Goal: Entertainment & Leisure: Consume media (video, audio)

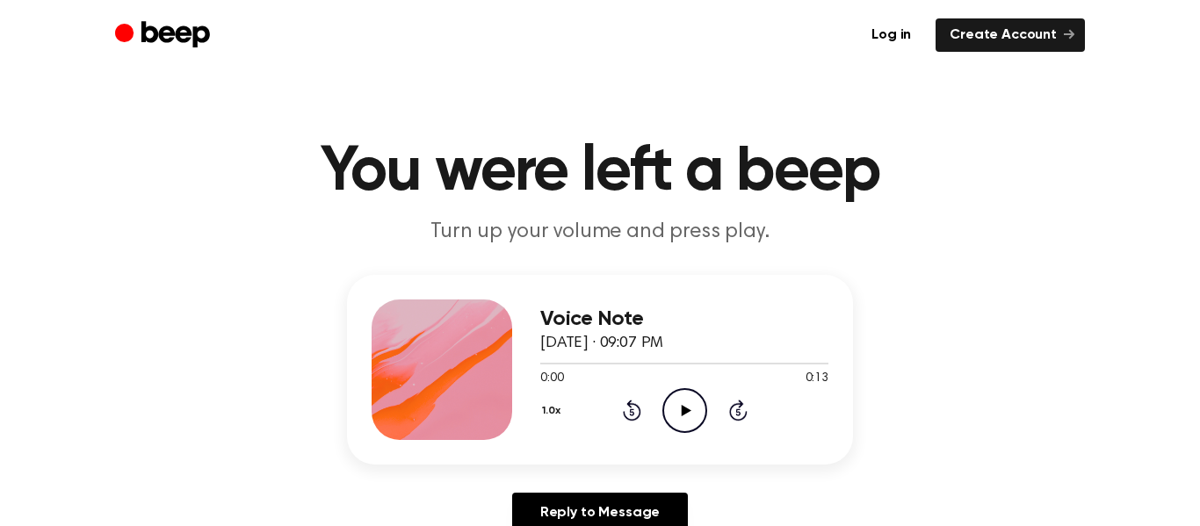
click at [703, 403] on icon "Play Audio" at bounding box center [684, 410] width 45 height 45
click at [795, 359] on div at bounding box center [684, 363] width 288 height 14
click at [776, 359] on div at bounding box center [684, 363] width 288 height 14
click at [701, 365] on div at bounding box center [684, 363] width 288 height 14
click at [549, 359] on div at bounding box center [684, 363] width 288 height 14
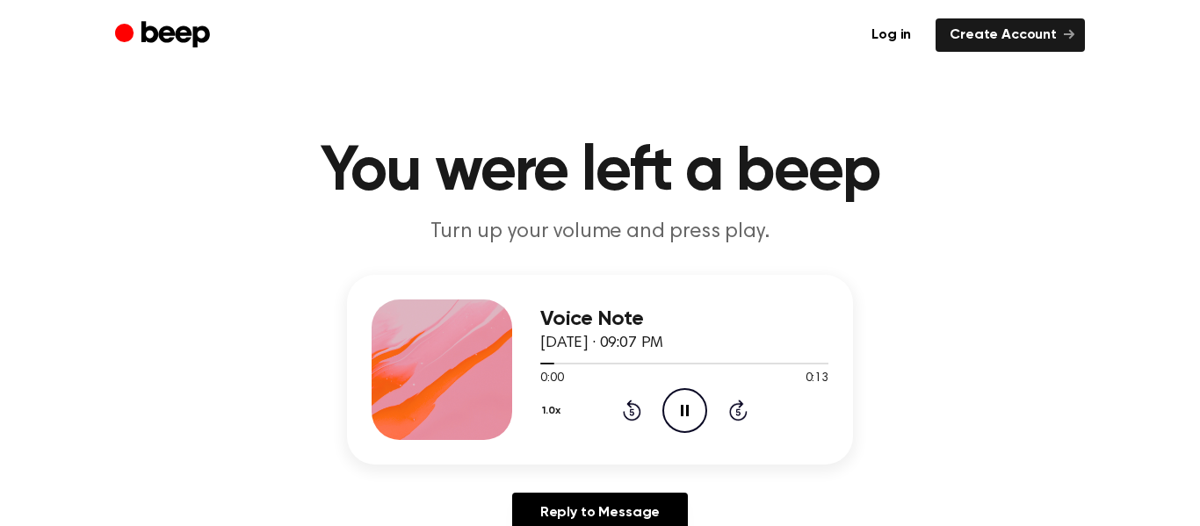
click at [524, 354] on div "Voice Note August 28, 2025 · 09:07 PM 0:00 0:13 Your browser does not support t…" at bounding box center [600, 370] width 506 height 190
click at [538, 360] on div "Voice Note August 28, 2025 · 09:07 PM 0:02 0:13 Your browser does not support t…" at bounding box center [600, 370] width 506 height 190
click at [543, 357] on div at bounding box center [684, 363] width 288 height 14
click at [545, 357] on div at bounding box center [684, 363] width 288 height 14
click at [544, 357] on span at bounding box center [544, 364] width 14 height 14
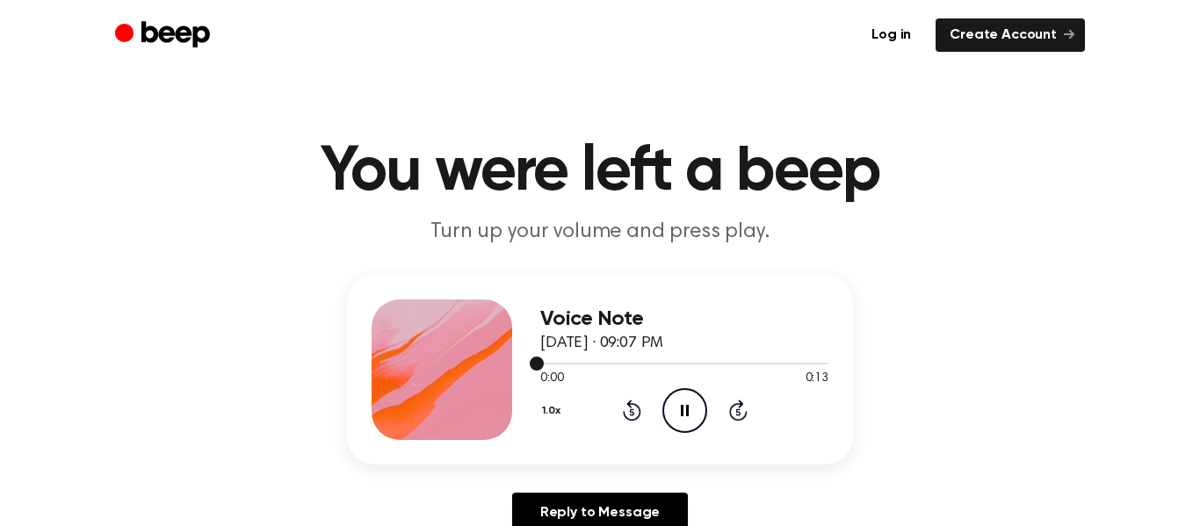
click at [544, 357] on div at bounding box center [684, 363] width 288 height 14
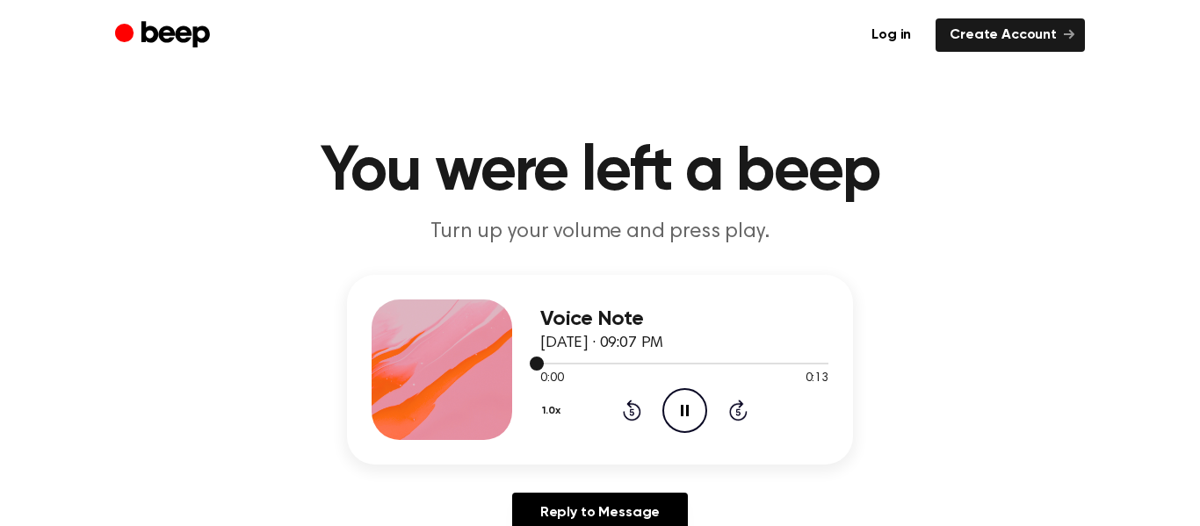
click at [544, 357] on div at bounding box center [684, 363] width 288 height 14
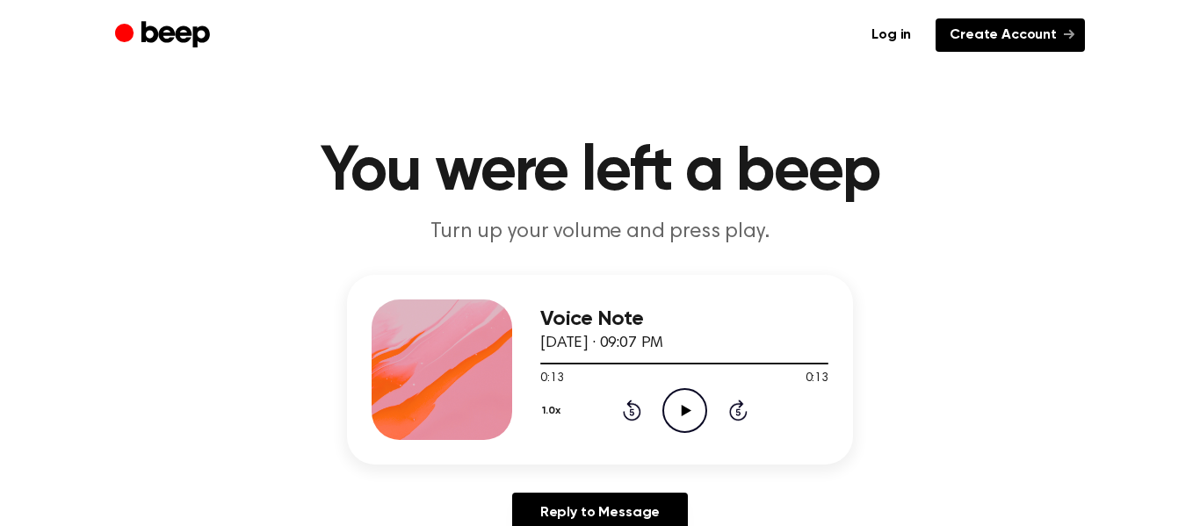
click at [971, 31] on link "Create Account" at bounding box center [1009, 34] width 149 height 33
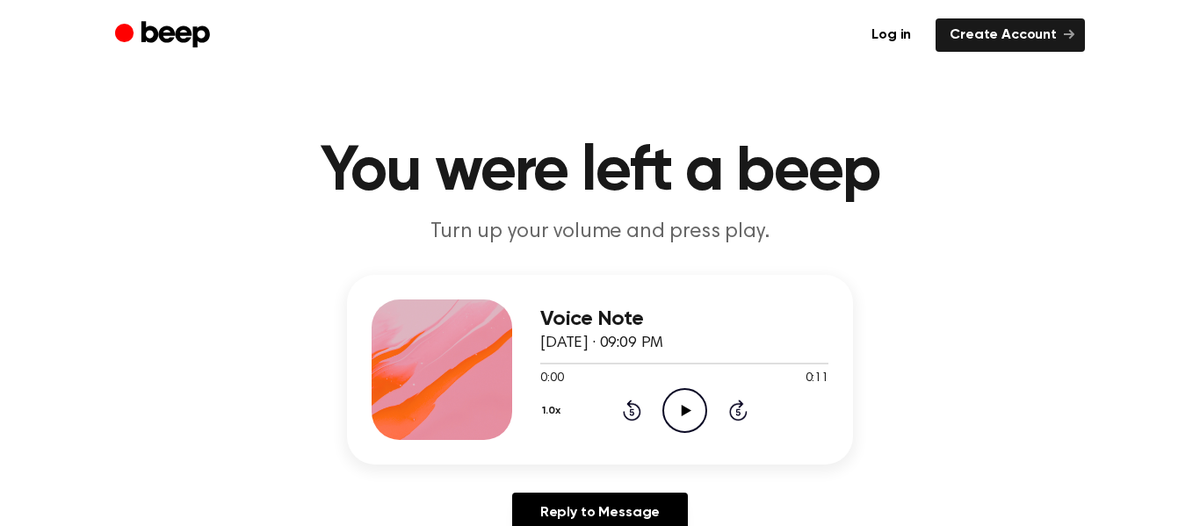
click at [690, 400] on icon "Play Audio" at bounding box center [684, 410] width 45 height 45
click at [690, 419] on icon "Play Audio" at bounding box center [684, 410] width 45 height 45
click at [688, 414] on icon at bounding box center [685, 410] width 8 height 11
click at [686, 411] on icon at bounding box center [686, 410] width 10 height 11
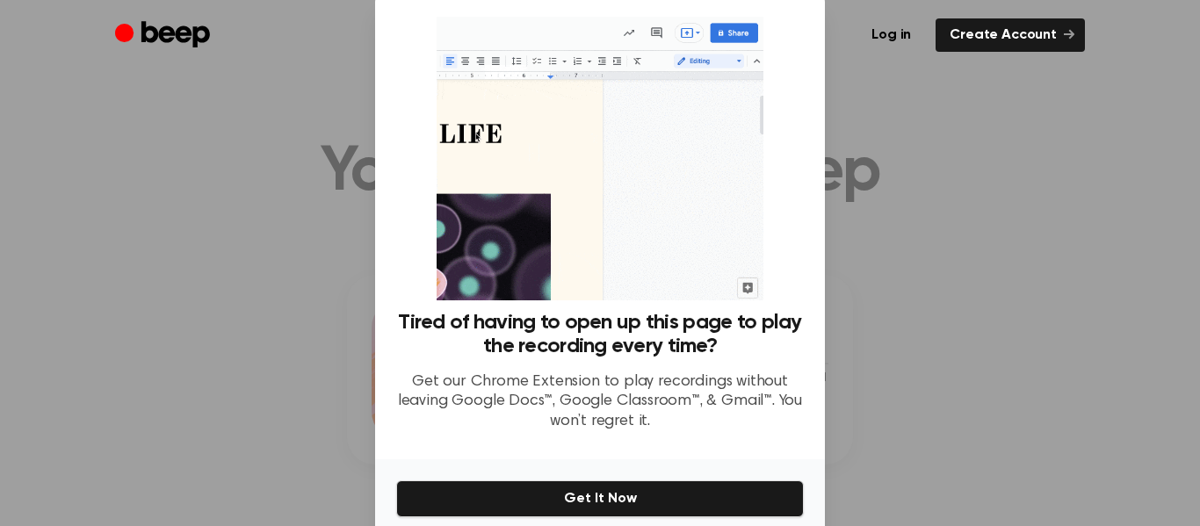
scroll to position [108, 0]
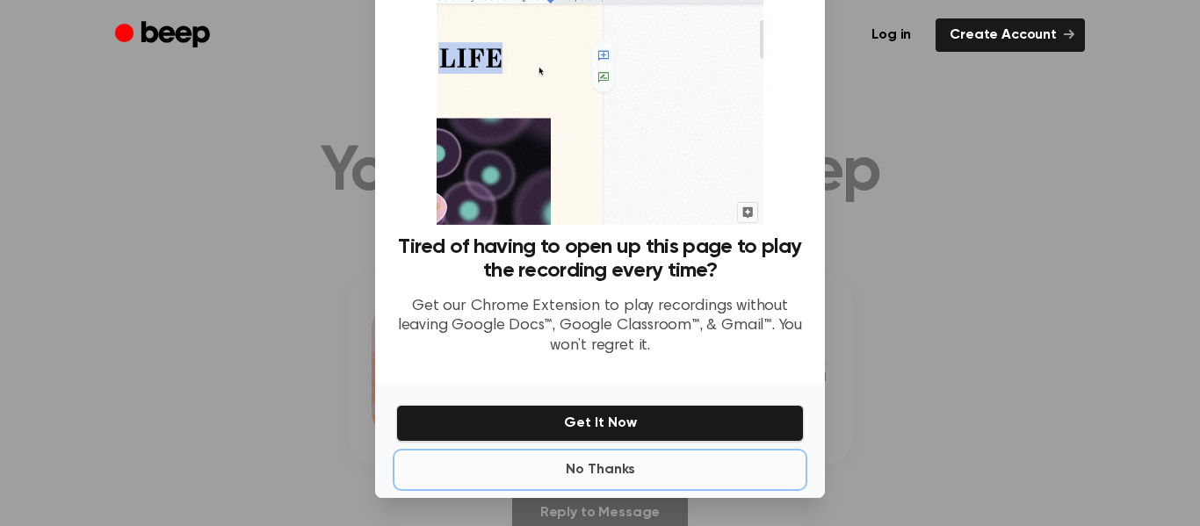
click at [615, 476] on button "No Thanks" at bounding box center [600, 469] width 408 height 35
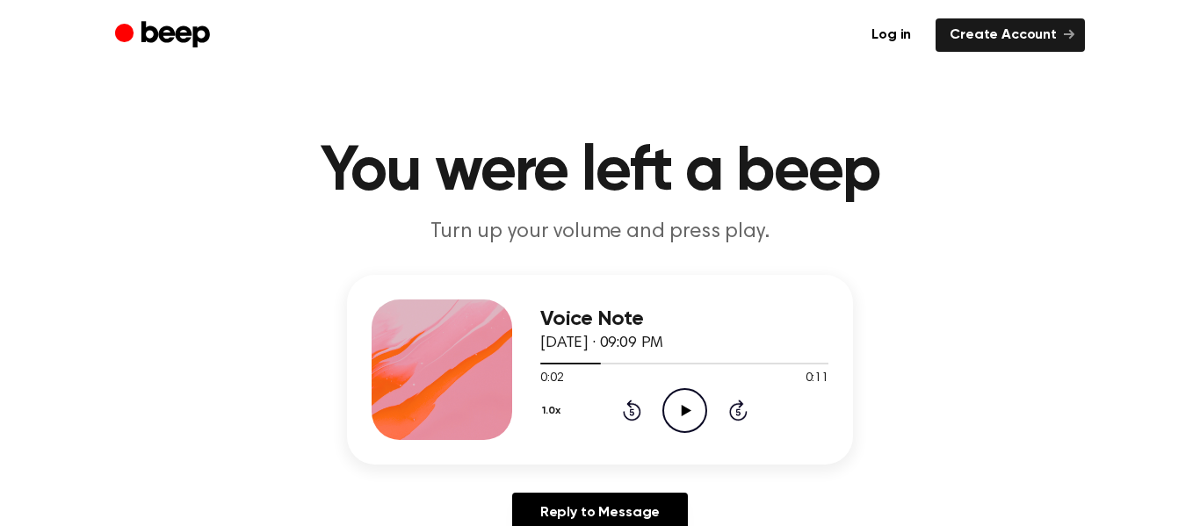
click at [686, 407] on icon "Play Audio" at bounding box center [684, 410] width 45 height 45
click at [686, 410] on icon at bounding box center [686, 410] width 10 height 11
click at [690, 408] on icon "Play Audio" at bounding box center [684, 410] width 45 height 45
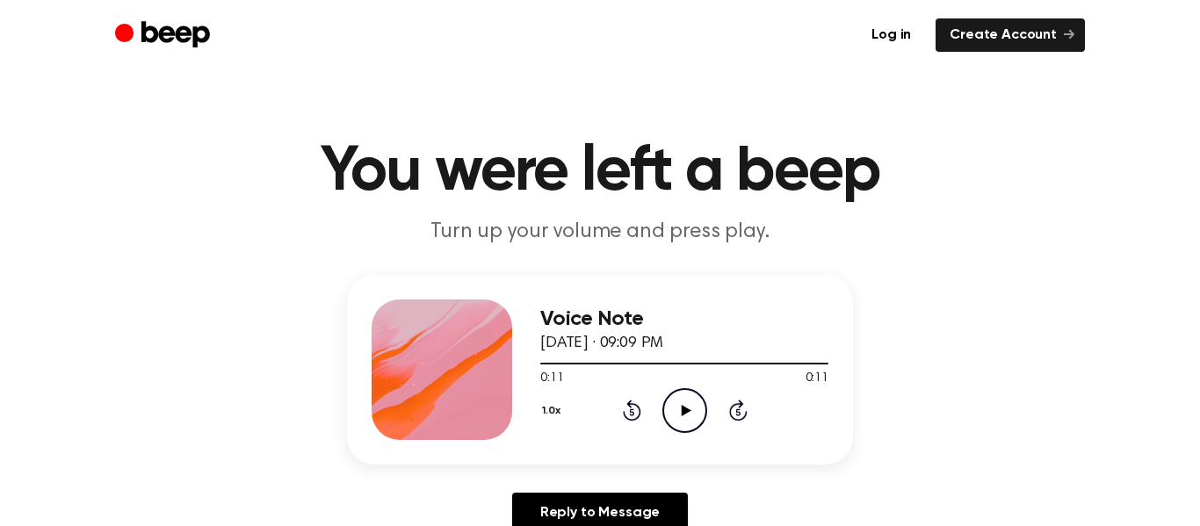
click at [690, 408] on icon "Play Audio" at bounding box center [684, 410] width 45 height 45
click at [690, 426] on icon "Play Audio" at bounding box center [684, 410] width 45 height 45
click at [675, 413] on icon "Play Audio" at bounding box center [684, 410] width 45 height 45
click at [677, 390] on circle at bounding box center [684, 410] width 43 height 43
click at [683, 411] on icon at bounding box center [686, 410] width 10 height 11
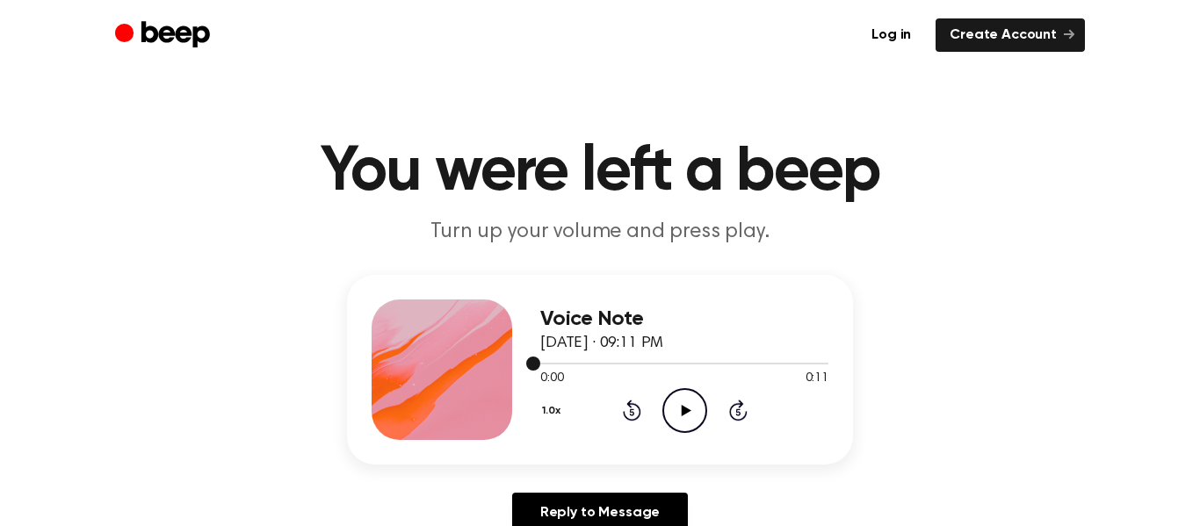
click at [698, 417] on icon "Play Audio" at bounding box center [684, 410] width 45 height 45
click at [692, 426] on icon "Play Audio" at bounding box center [684, 410] width 45 height 45
click at [671, 413] on icon "Play Audio" at bounding box center [684, 410] width 45 height 45
click at [683, 402] on icon "Play Audio" at bounding box center [684, 410] width 45 height 45
click at [684, 422] on icon "Play Audio" at bounding box center [684, 410] width 45 height 45
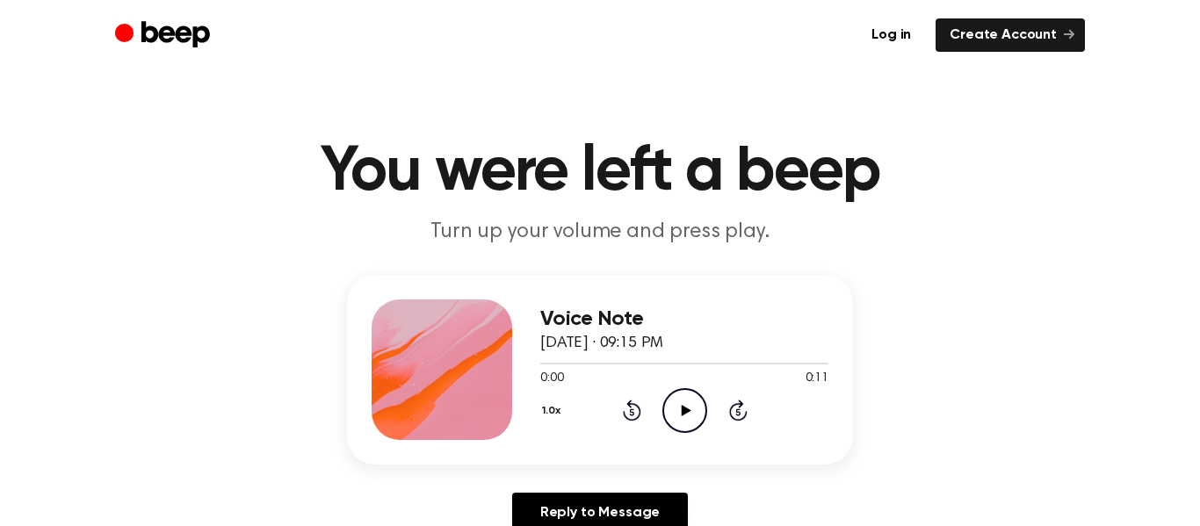
click at [683, 408] on icon at bounding box center [686, 410] width 10 height 11
click at [592, 358] on div at bounding box center [684, 363] width 288 height 14
click at [693, 401] on icon "Play Audio" at bounding box center [684, 410] width 45 height 45
click at [677, 408] on icon "Play Audio" at bounding box center [684, 410] width 45 height 45
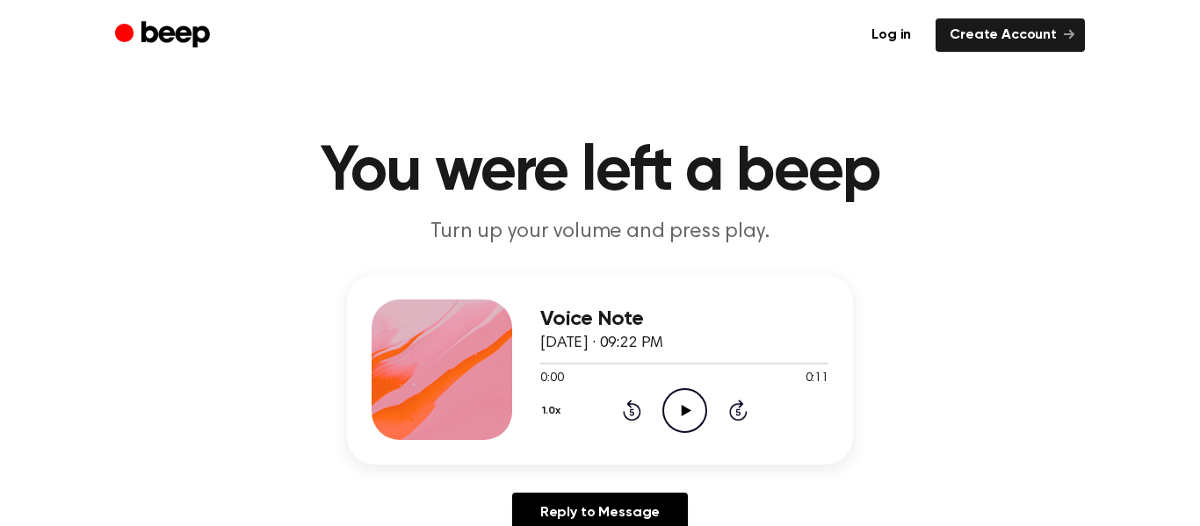
click at [686, 418] on icon "Play Audio" at bounding box center [684, 410] width 45 height 45
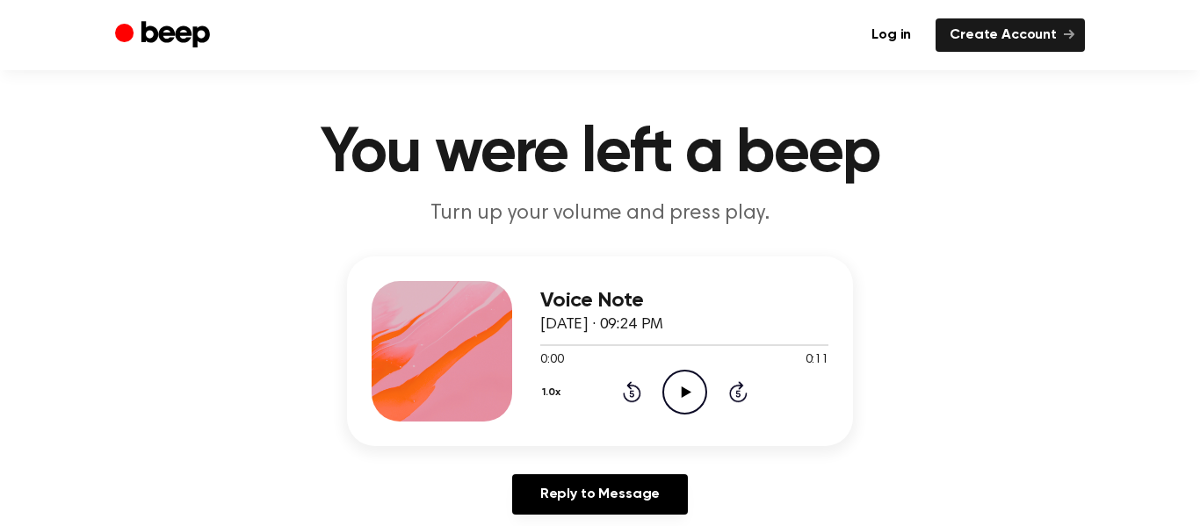
scroll to position [18, 0]
click at [684, 404] on icon "Play Audio" at bounding box center [684, 393] width 45 height 45
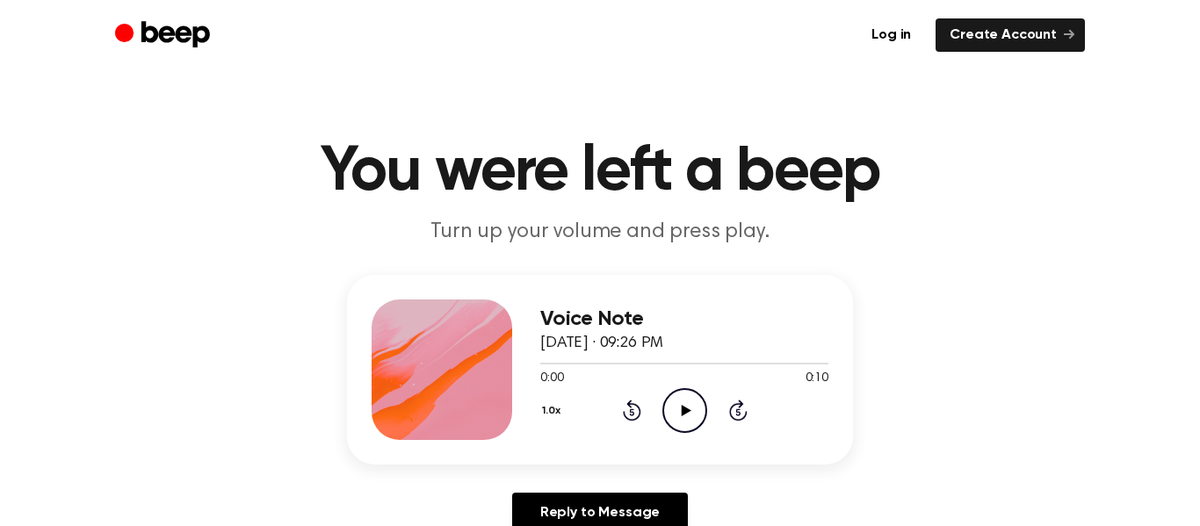
click at [685, 421] on icon "Play Audio" at bounding box center [684, 410] width 45 height 45
click at [665, 395] on icon "Play Audio" at bounding box center [684, 410] width 45 height 45
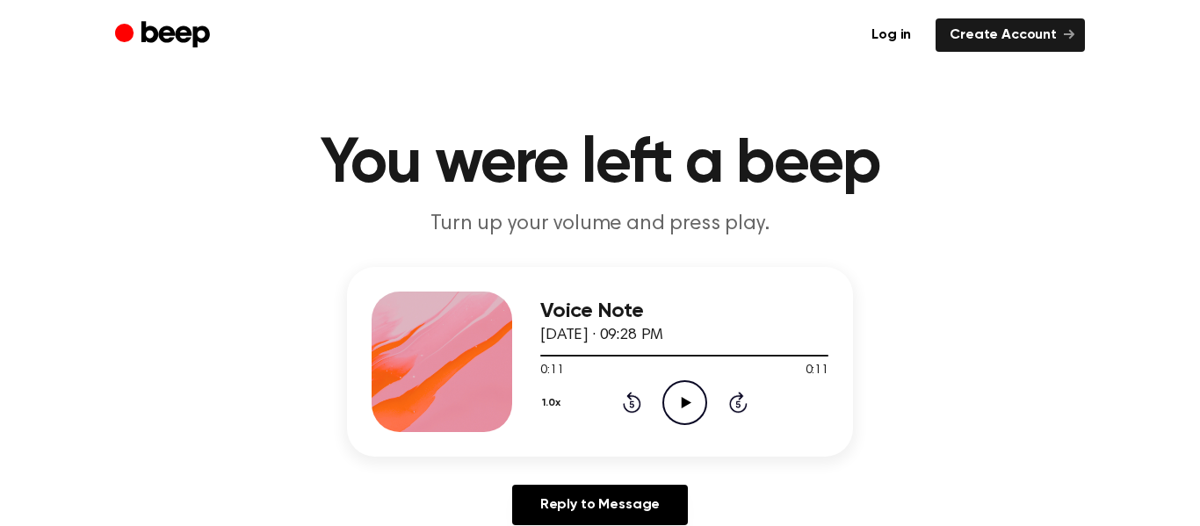
scroll to position [11, 0]
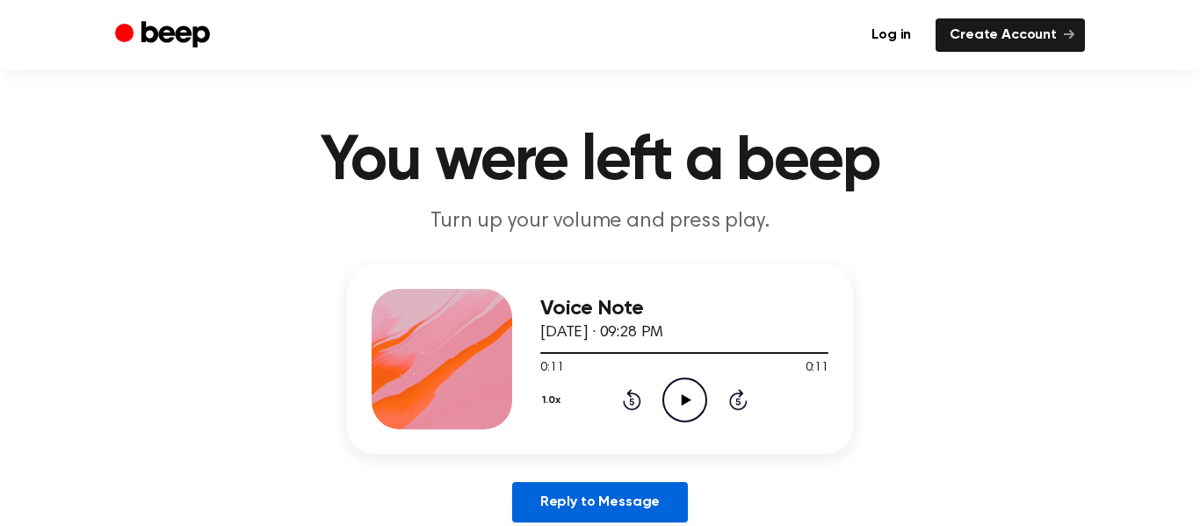
click at [599, 509] on link "Reply to Message" at bounding box center [600, 502] width 176 height 40
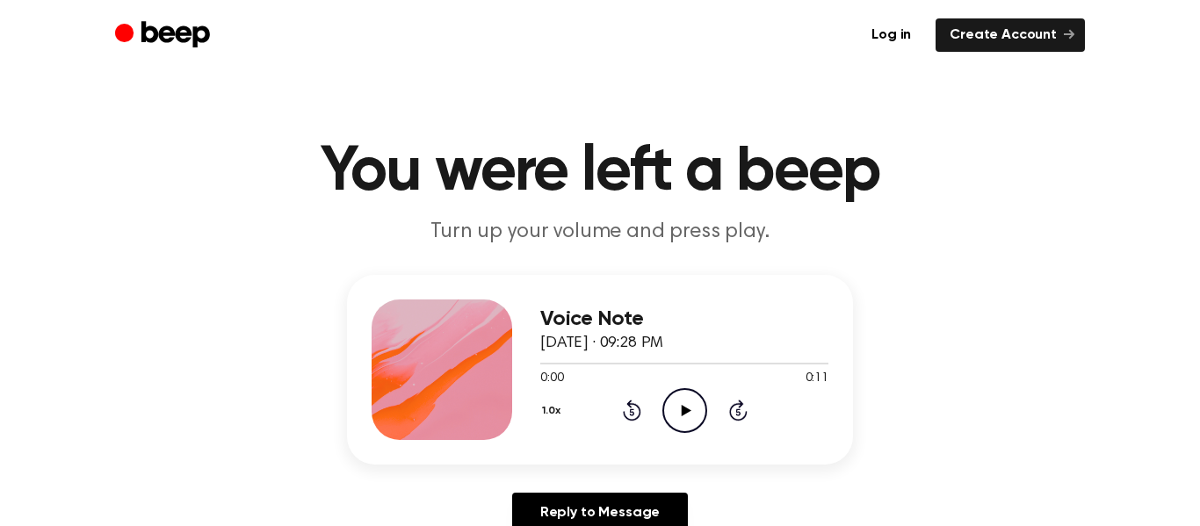
click at [701, 422] on icon "Play Audio" at bounding box center [684, 410] width 45 height 45
click at [697, 412] on icon "Play Audio" at bounding box center [684, 410] width 45 height 45
click at [706, 408] on circle at bounding box center [684, 410] width 43 height 43
